Goal: Task Accomplishment & Management: Manage account settings

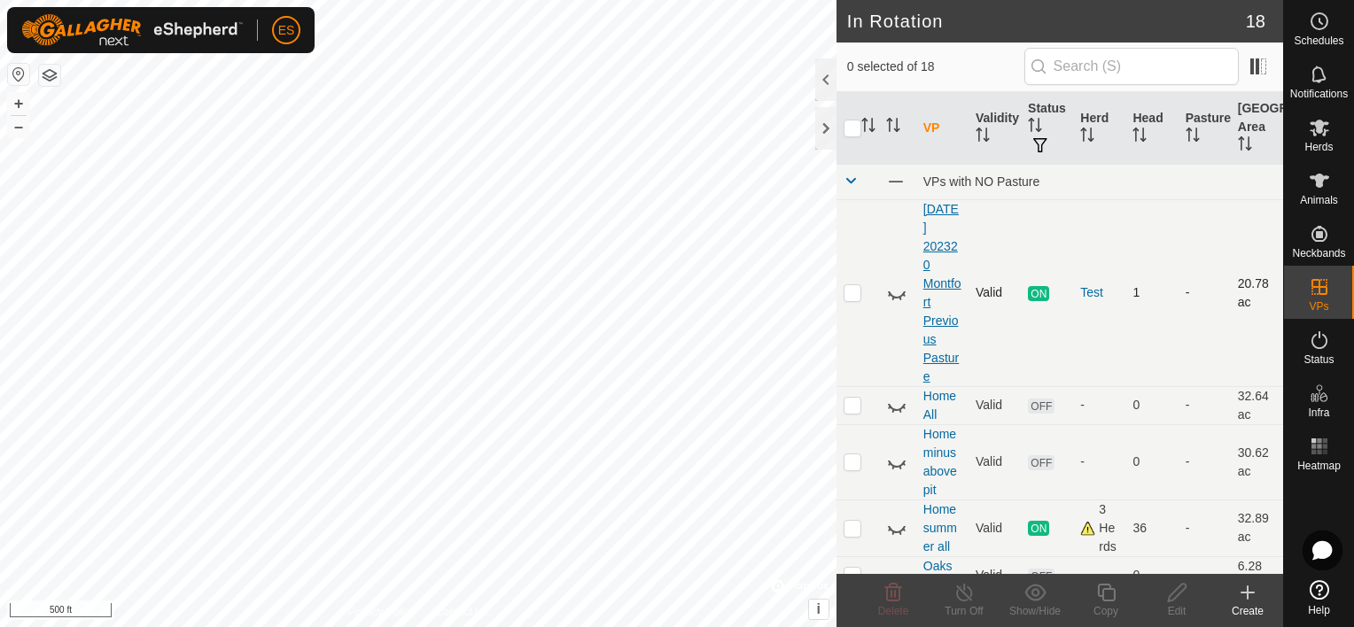
scroll to position [44, 0]
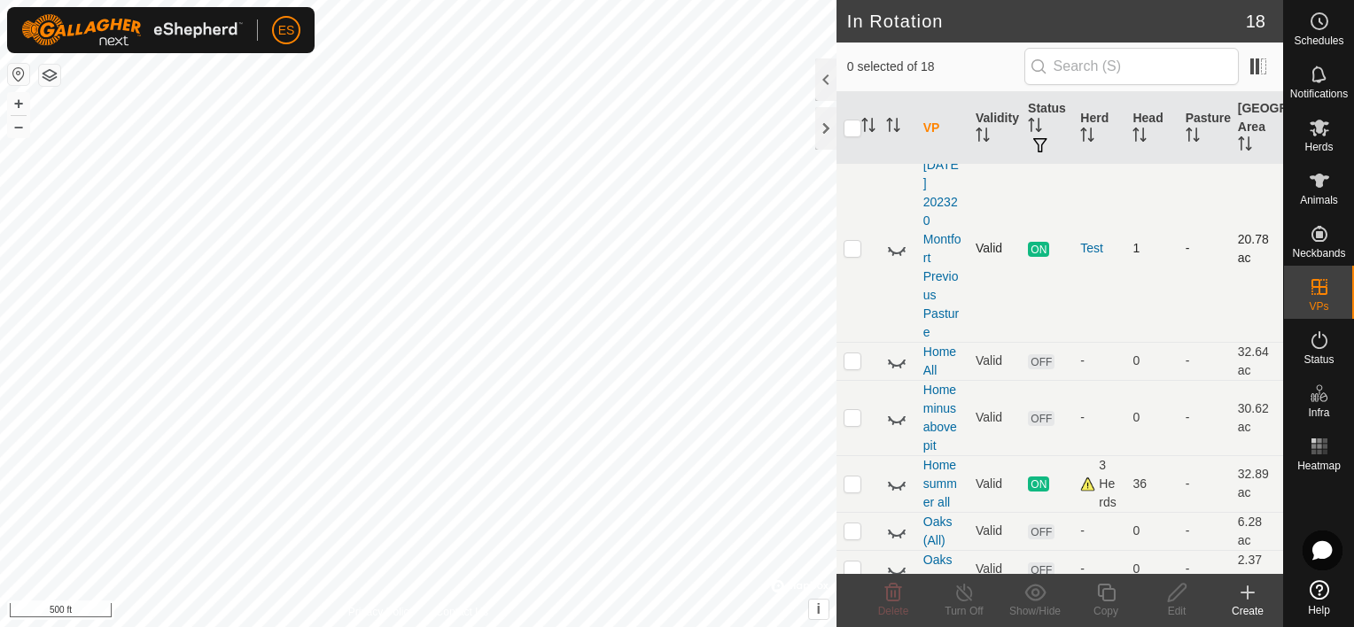
click at [854, 253] on p-checkbox at bounding box center [852, 248] width 18 height 14
click at [854, 250] on p-checkbox at bounding box center [852, 248] width 18 height 14
checkbox input "false"
click at [896, 253] on icon at bounding box center [896, 248] width 21 height 21
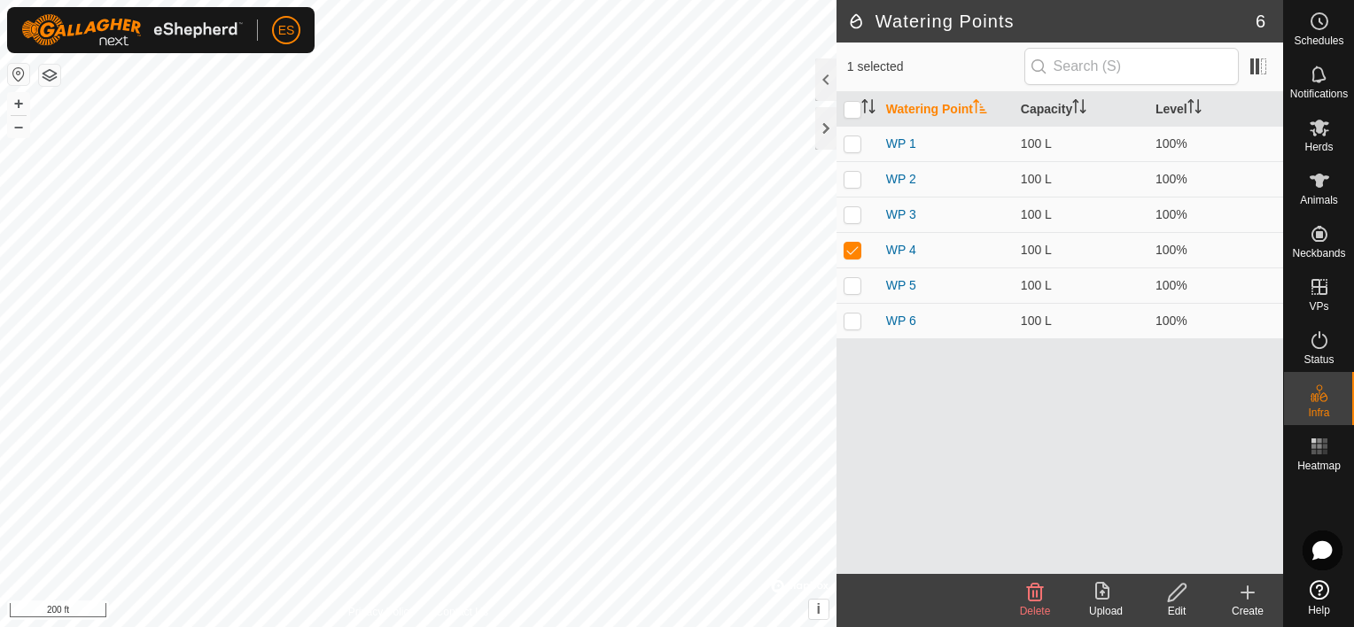
click at [1178, 596] on icon at bounding box center [1177, 592] width 22 height 21
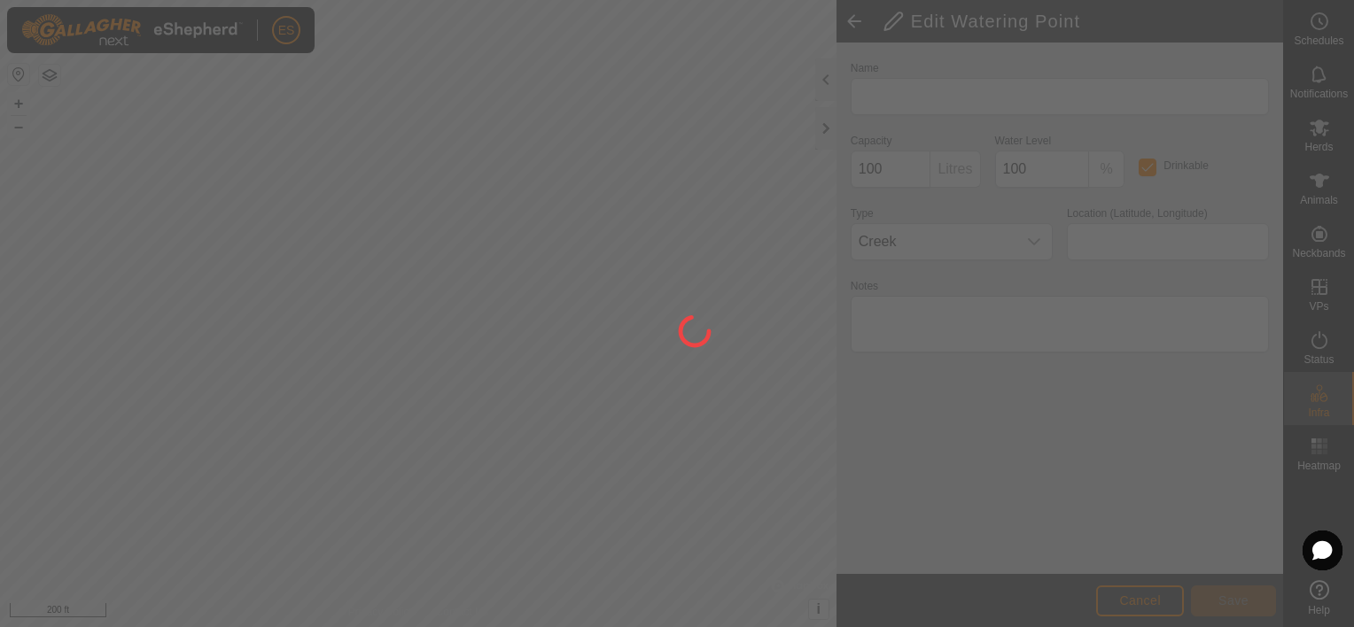
type input "WP 4"
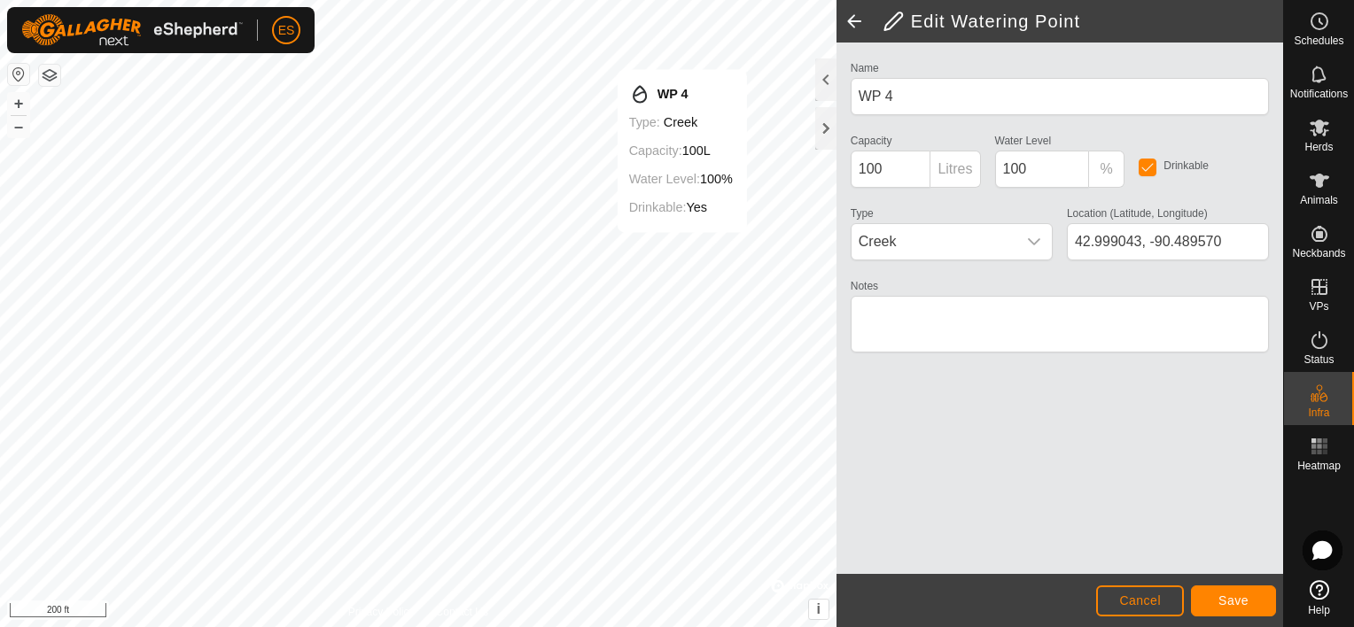
type input "42.999244, -90.488765"
click at [1249, 599] on button "Save" at bounding box center [1233, 601] width 85 height 31
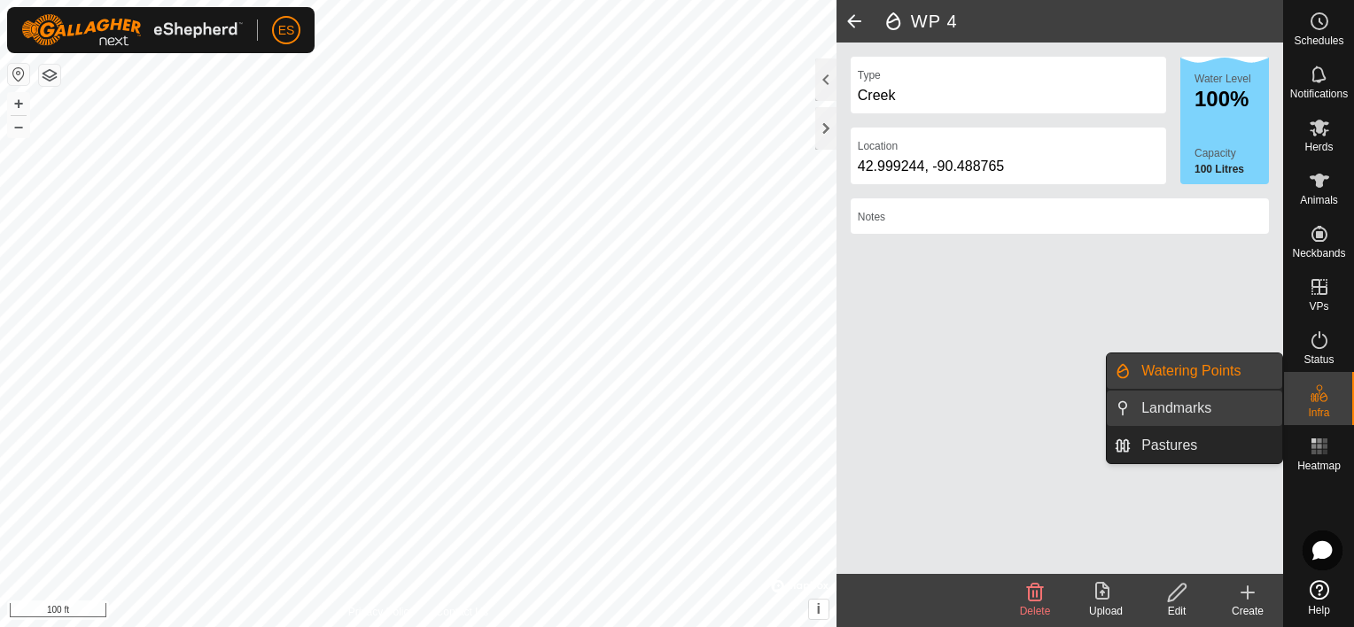
click at [1203, 401] on link "Landmarks" at bounding box center [1207, 408] width 152 height 35
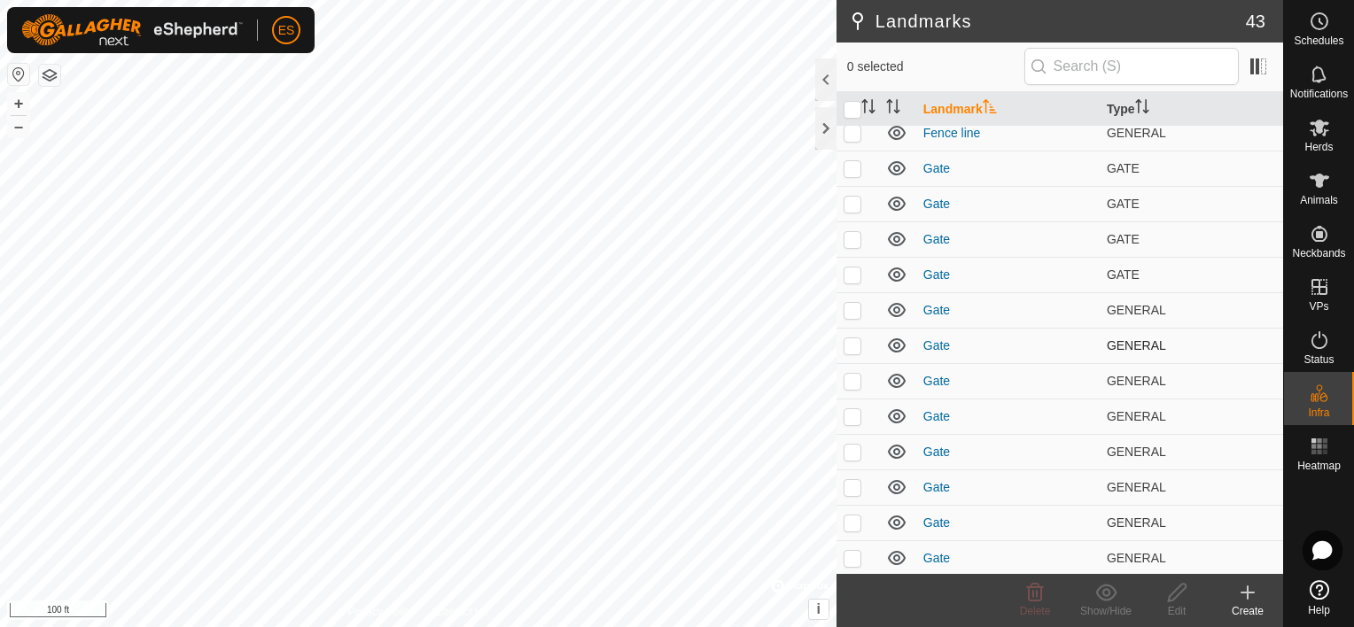
scroll to position [1075, 0]
click at [843, 563] on p-tablecheckbox at bounding box center [852, 557] width 18 height 14
click at [1035, 599] on icon at bounding box center [1034, 592] width 21 height 21
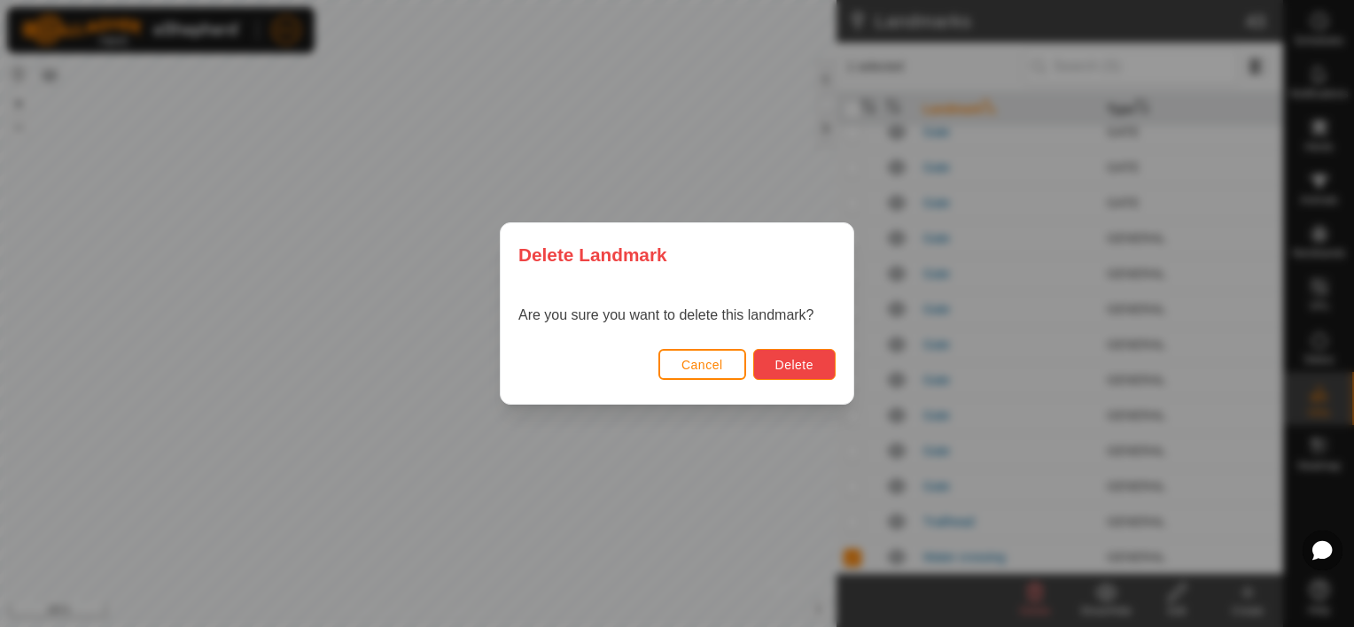
click at [787, 371] on span "Delete" at bounding box center [794, 365] width 38 height 14
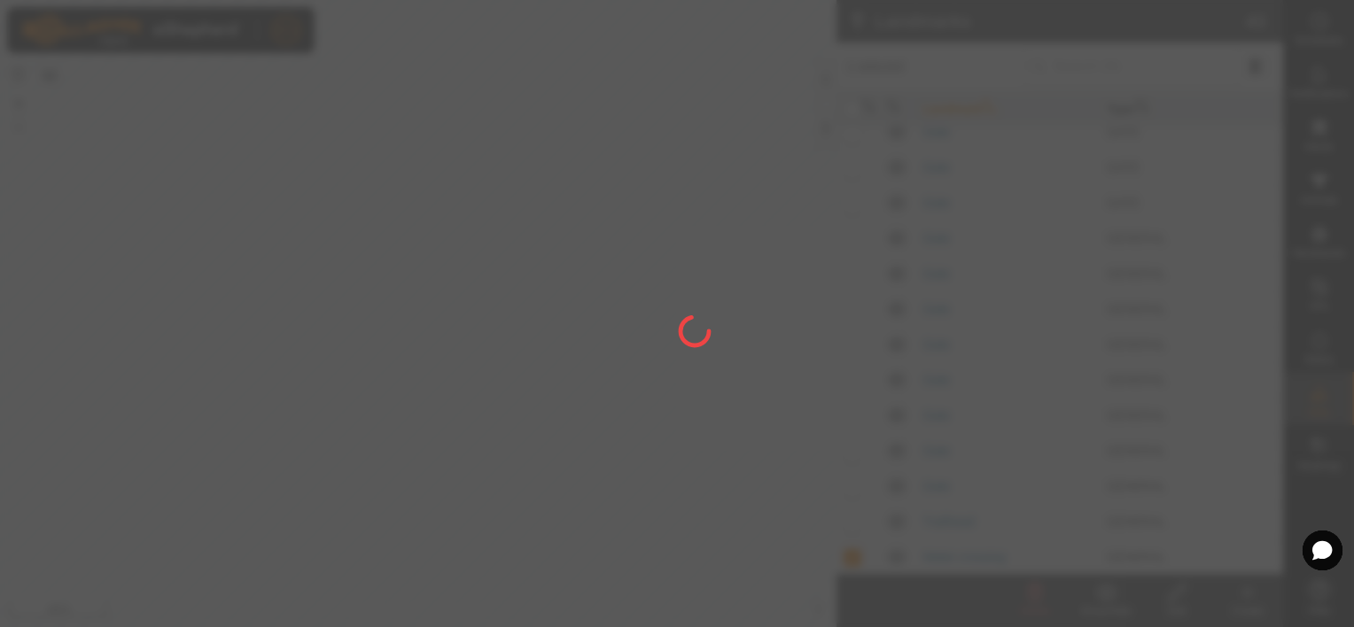
checkbox input "false"
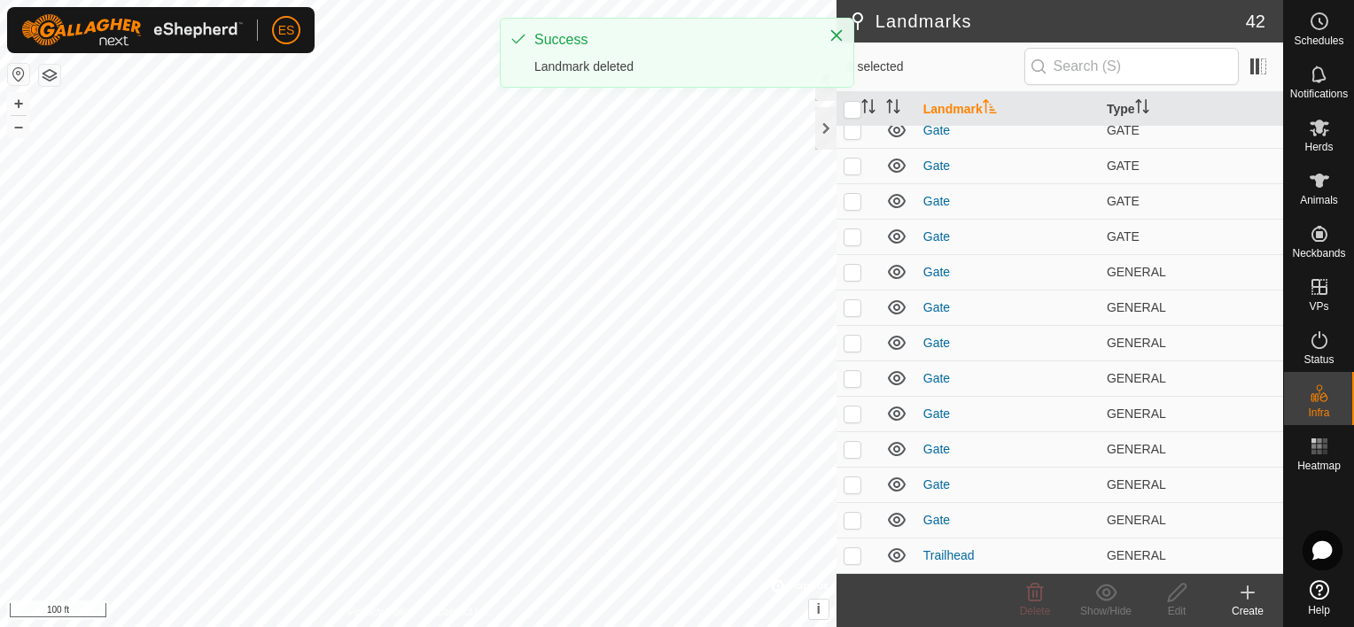
scroll to position [0, 0]
